Goal: Task Accomplishment & Management: Use online tool/utility

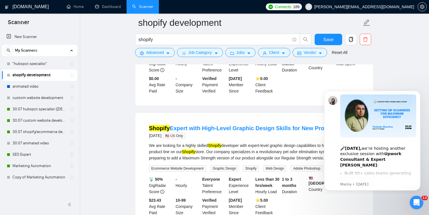
scroll to position [237, 0]
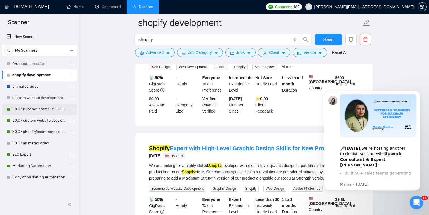
click at [33, 113] on link "30.07 hubspot specialist ([DEMOGRAPHIC_DATA] - not for residents)" at bounding box center [39, 109] width 54 height 11
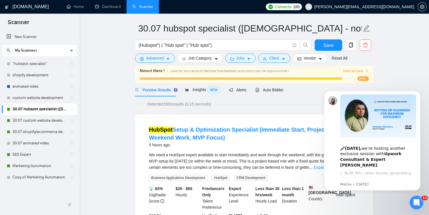
scroll to position [72, 0]
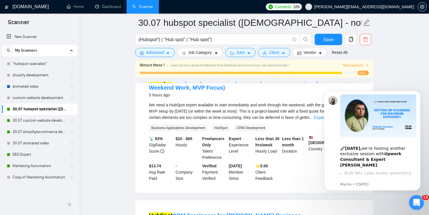
click at [417, 200] on icon "Open Intercom Messenger" at bounding box center [415, 201] width 9 height 9
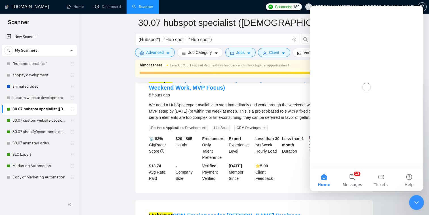
scroll to position [0, 0]
click at [417, 200] on icon "Close Intercom Messenger" at bounding box center [415, 201] width 7 height 7
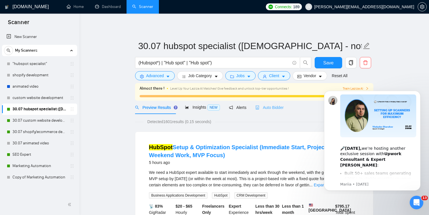
click at [273, 102] on div "Auto Bidder" at bounding box center [270, 107] width 28 height 13
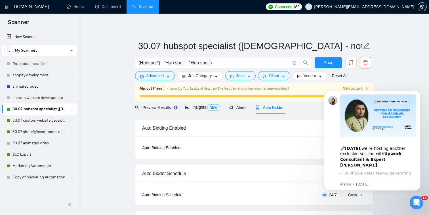
checkbox input "true"
click at [273, 110] on div "Auto Bidder" at bounding box center [270, 107] width 28 height 6
click at [416, 93] on button "Dismiss notification" at bounding box center [418, 92] width 7 height 7
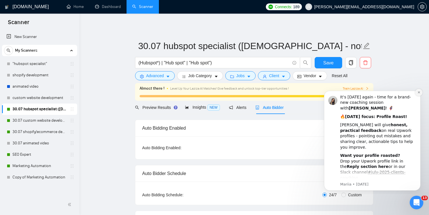
click at [419, 93] on icon "Dismiss notification" at bounding box center [419, 92] width 3 height 3
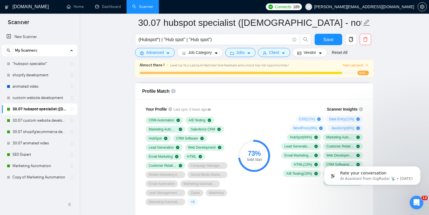
scroll to position [370, 0]
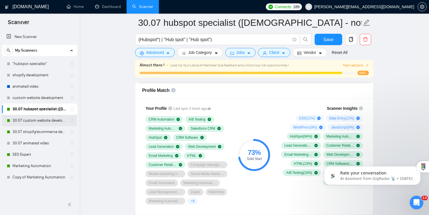
click at [49, 126] on link "30.07 custom website development" at bounding box center [39, 120] width 54 height 11
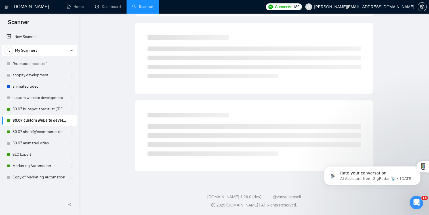
scroll to position [4, 0]
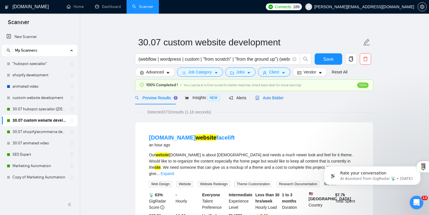
click at [279, 97] on span "Auto Bidder" at bounding box center [270, 98] width 28 height 5
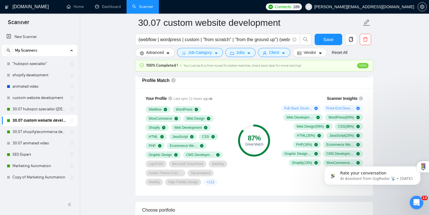
scroll to position [362, 0]
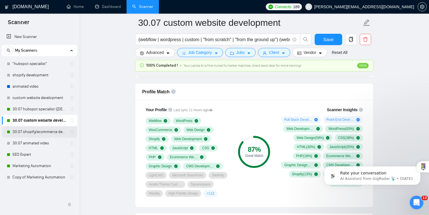
click at [51, 132] on link "30.07 shopify/ecommerce development (worldwide)" at bounding box center [39, 131] width 54 height 11
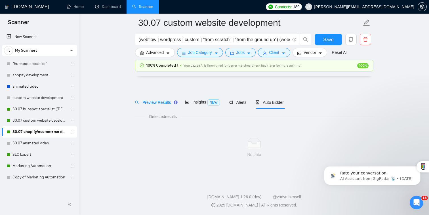
scroll to position [4, 0]
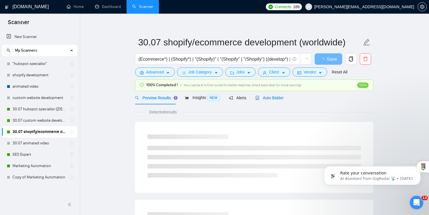
click at [271, 100] on div "Auto Bidder" at bounding box center [270, 98] width 28 height 6
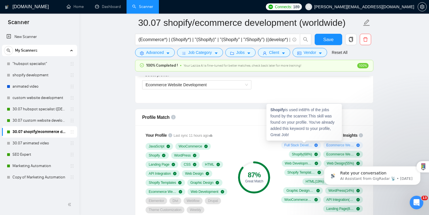
scroll to position [337, 0]
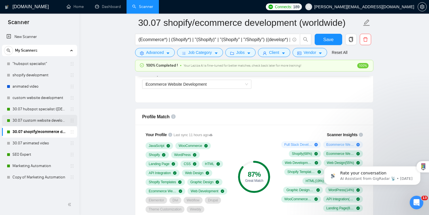
click at [58, 119] on link "30.07 custom website development" at bounding box center [39, 120] width 54 height 11
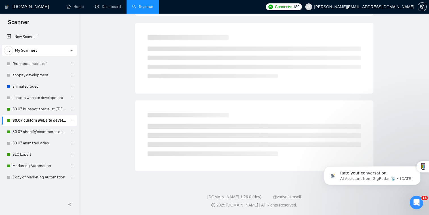
scroll to position [4, 0]
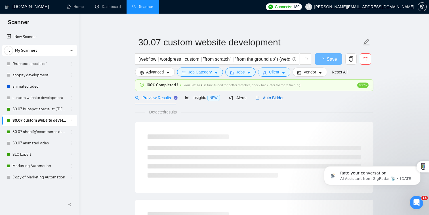
click at [272, 95] on div "Auto Bidder" at bounding box center [270, 98] width 28 height 6
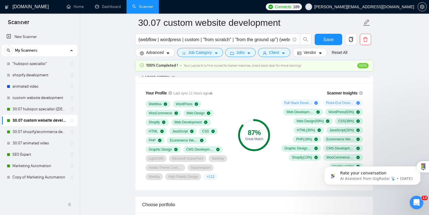
scroll to position [380, 0]
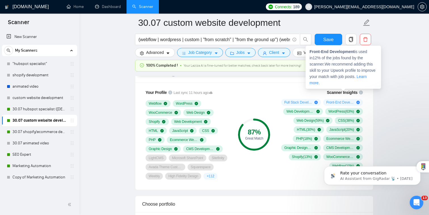
click at [352, 100] on span "Front-End Development ( 12 %)" at bounding box center [340, 102] width 28 height 5
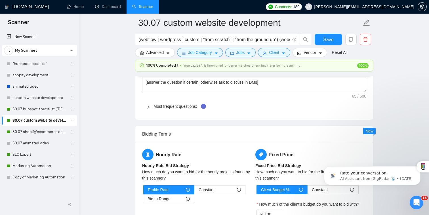
scroll to position [822, 0]
